Goal: Task Accomplishment & Management: Use online tool/utility

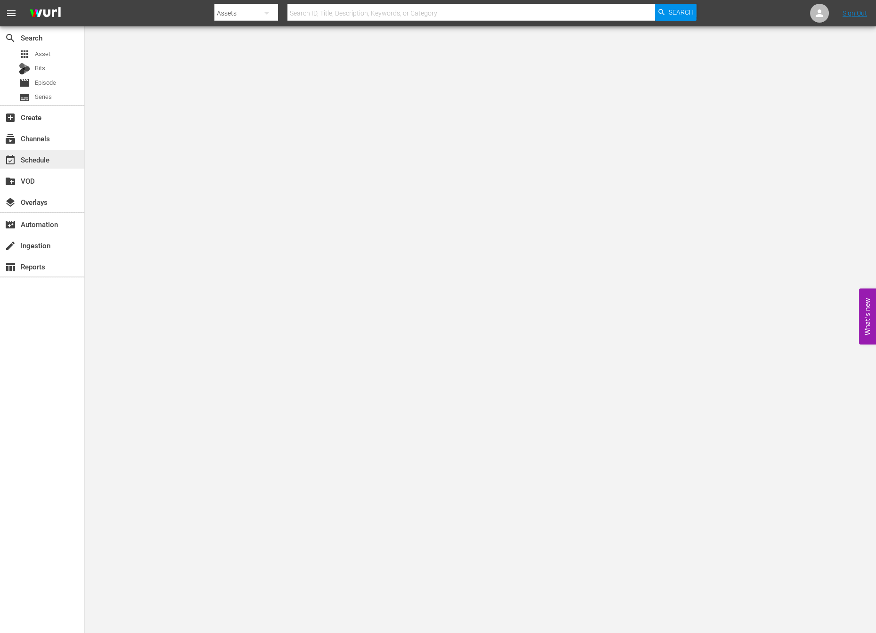
click at [39, 159] on div "event_available Schedule" at bounding box center [26, 158] width 53 height 8
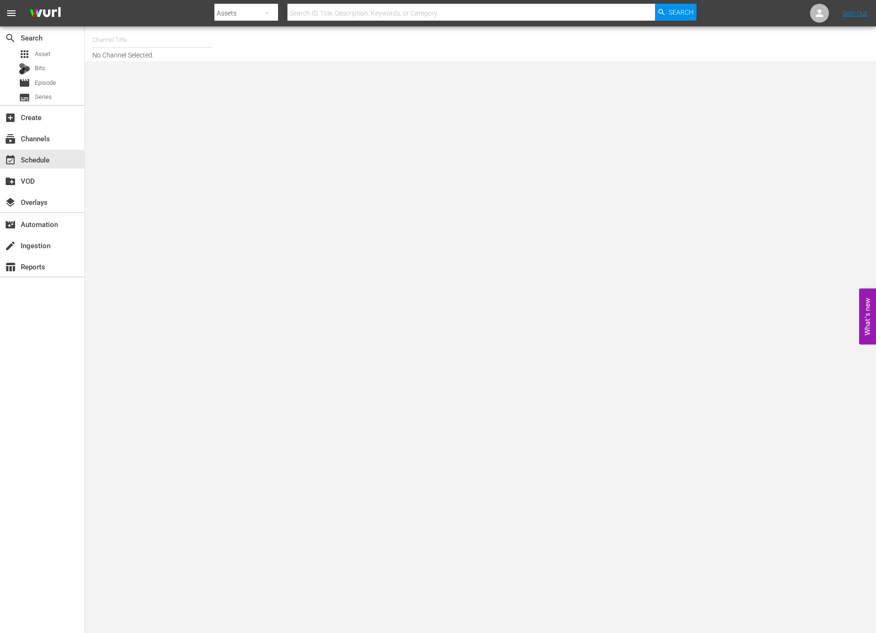
click at [133, 43] on input "text" at bounding box center [152, 40] width 121 height 23
type input "ㅜ"
click at [127, 40] on input "new kpop" at bounding box center [152, 40] width 121 height 23
click at [151, 59] on div "NEW KPOP (617 - newidco_newkid_1)" at bounding box center [222, 66] width 244 height 23
type input "NEW KPOP (617 - newidco_newkid_1)"
